Goal: Communication & Community: Answer question/provide support

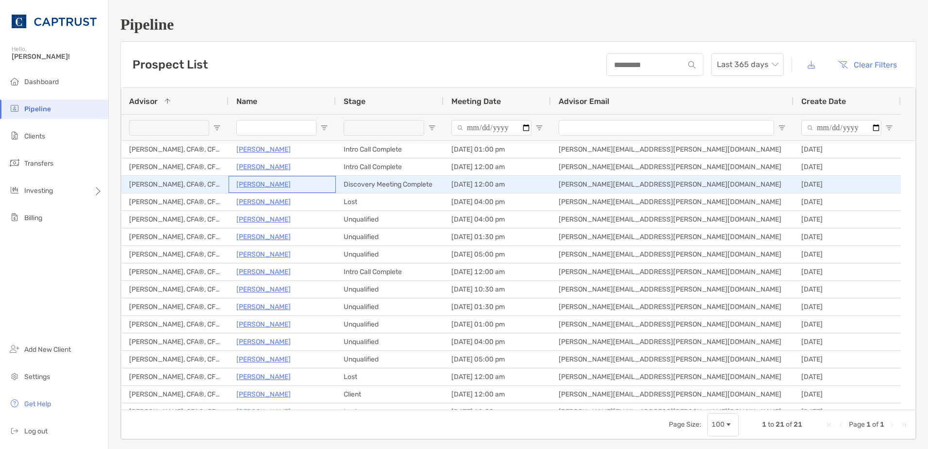
click at [274, 181] on p "Alvie Kinaman" at bounding box center [263, 184] width 54 height 12
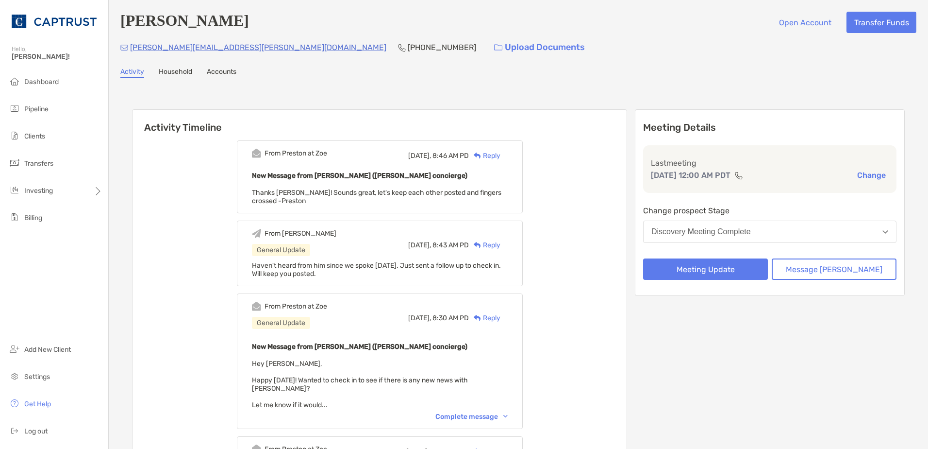
click at [499, 160] on div "Reply" at bounding box center [485, 155] width 32 height 10
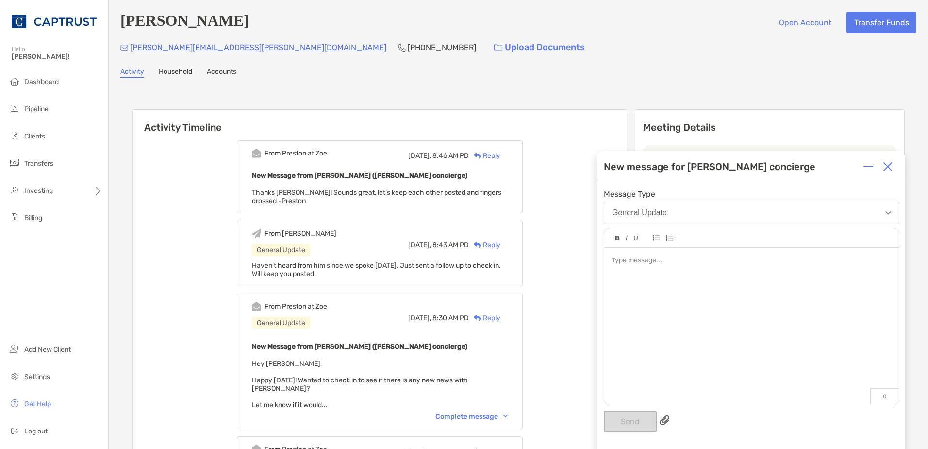
click at [651, 266] on div at bounding box center [751, 321] width 295 height 147
click at [616, 416] on button "Send" at bounding box center [630, 420] width 53 height 21
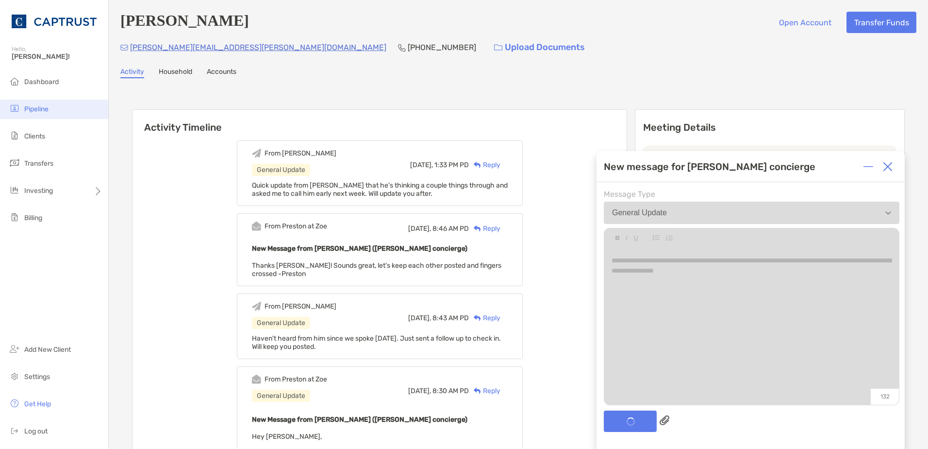
click at [34, 100] on li "Pipeline" at bounding box center [54, 109] width 108 height 19
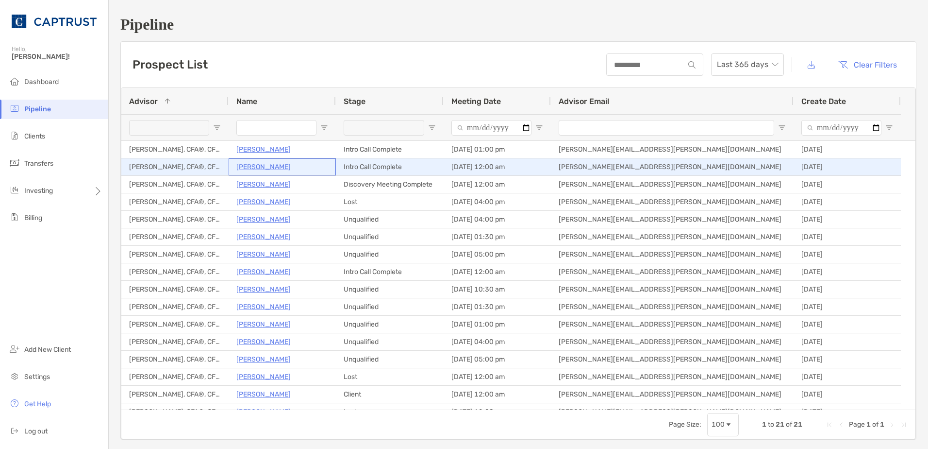
click at [272, 161] on p "[PERSON_NAME]" at bounding box center [263, 167] width 54 height 12
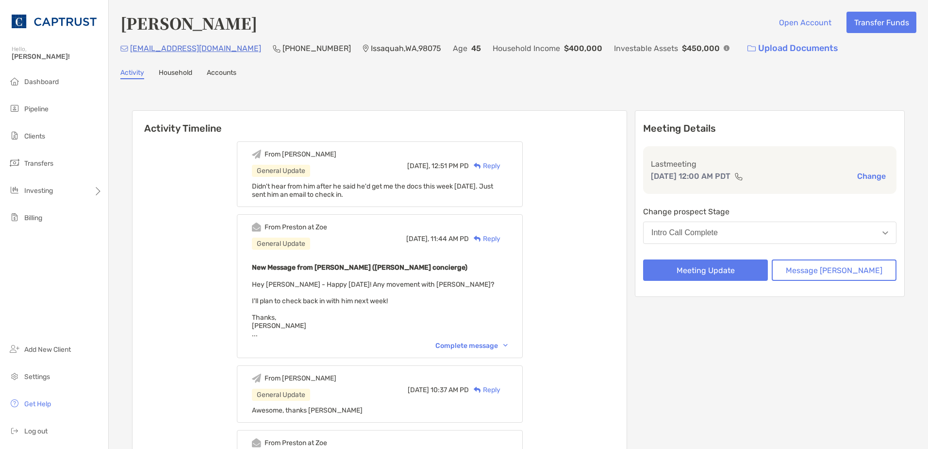
click at [499, 166] on div "Reply" at bounding box center [485, 166] width 32 height 10
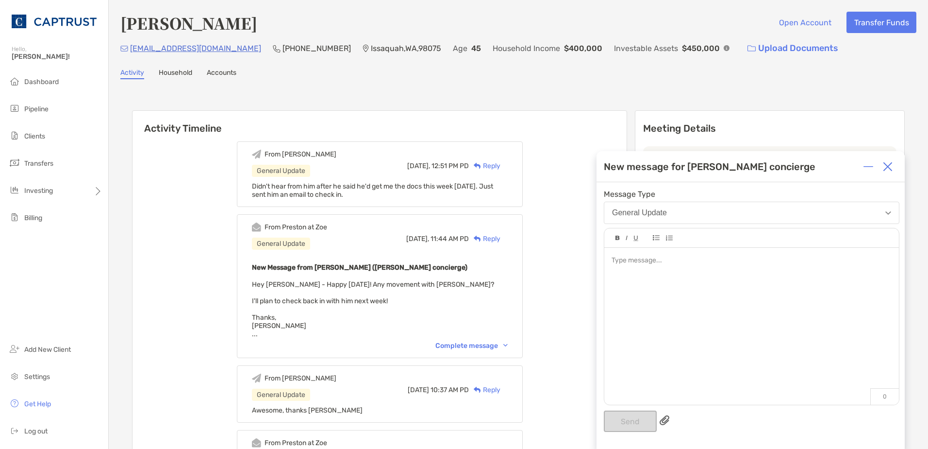
click at [693, 273] on div at bounding box center [751, 321] width 295 height 147
click at [650, 417] on button "Send" at bounding box center [630, 420] width 53 height 21
